Goal: Task Accomplishment & Management: Use online tool/utility

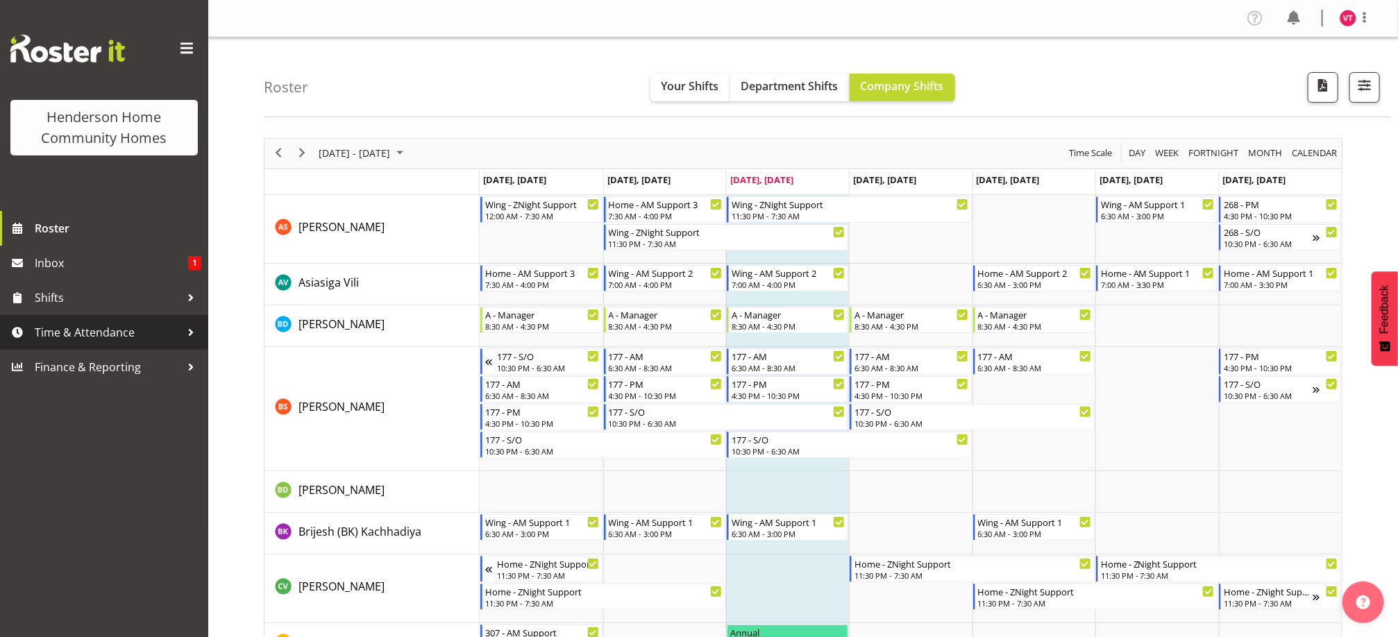
click at [144, 335] on span "Time & Attendance" at bounding box center [108, 332] width 146 height 21
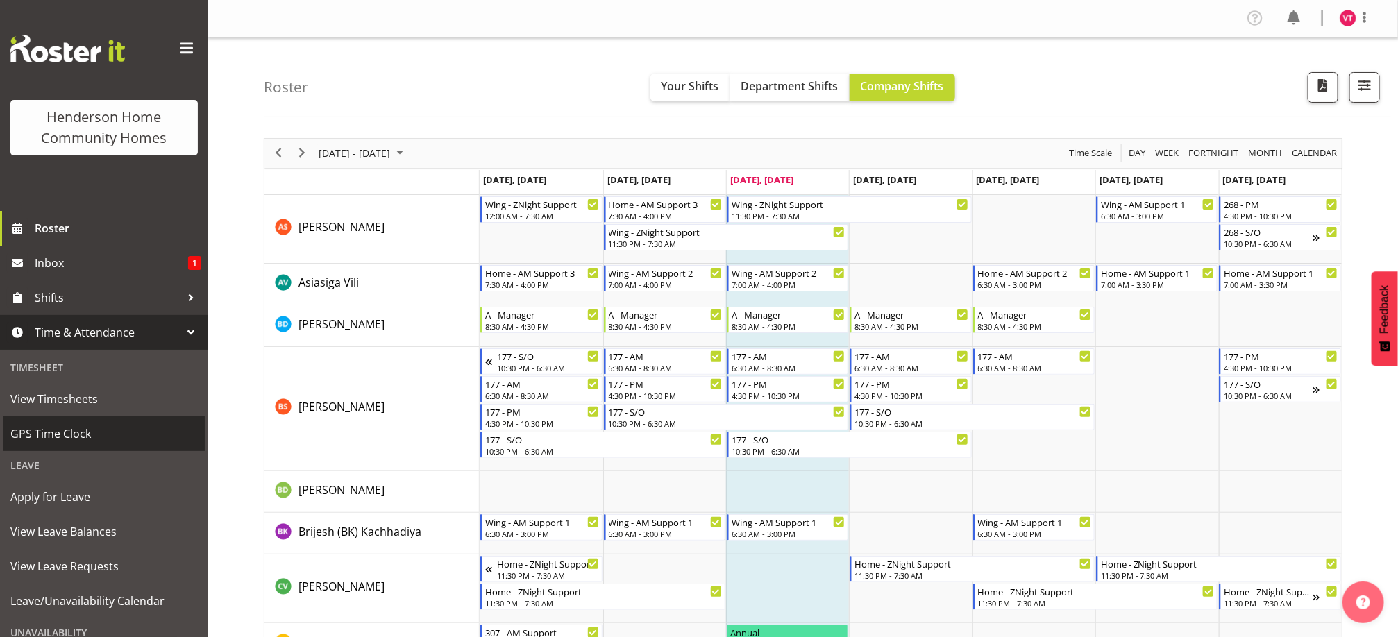
click at [124, 432] on span "GPS Time Clock" at bounding box center [103, 433] width 187 height 21
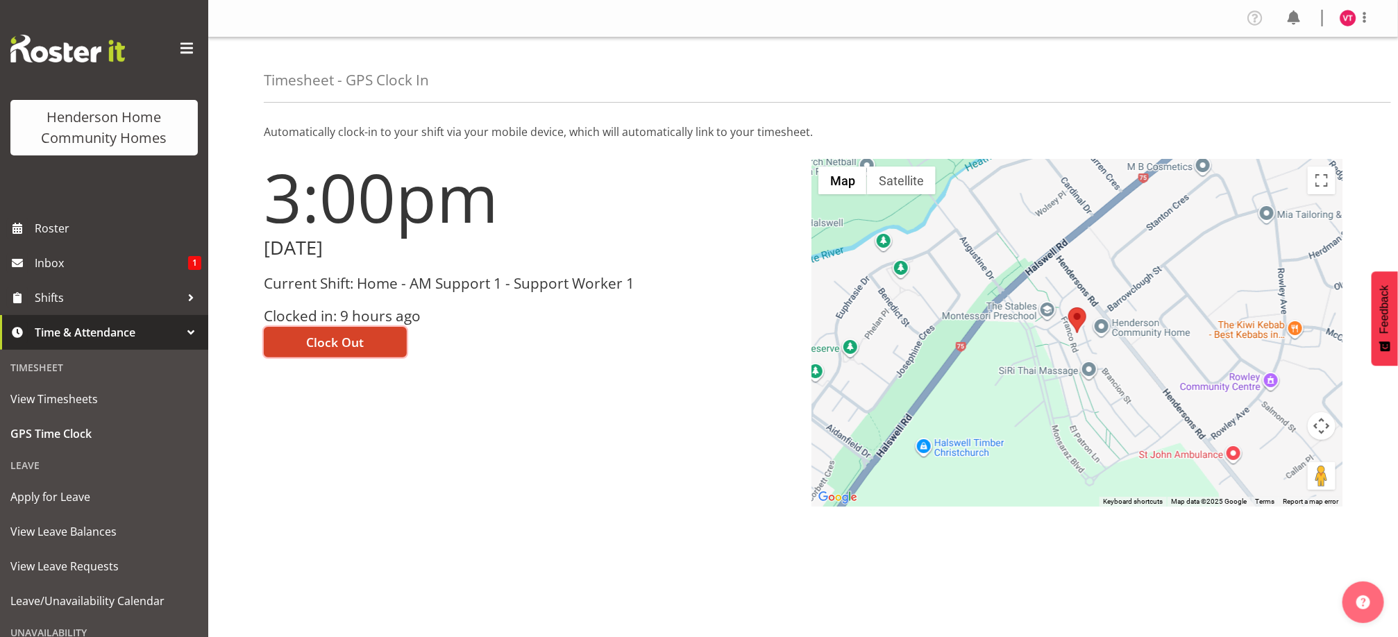
click at [325, 334] on span "Clock Out" at bounding box center [336, 342] width 58 height 18
click at [1351, 19] on img at bounding box center [1348, 18] width 17 height 17
click at [1308, 80] on link "Log Out" at bounding box center [1306, 72] width 133 height 25
